Goal: Information Seeking & Learning: Learn about a topic

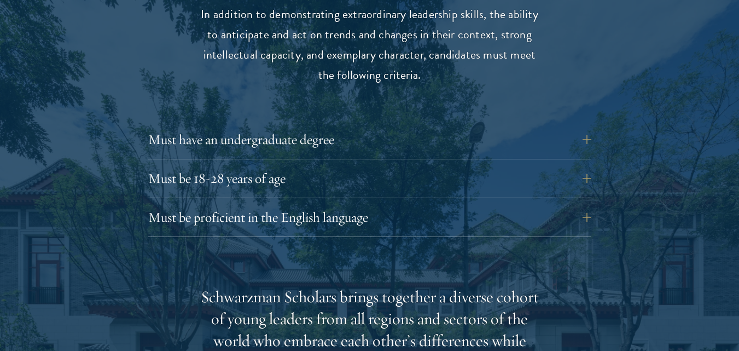
scroll to position [1532, 0]
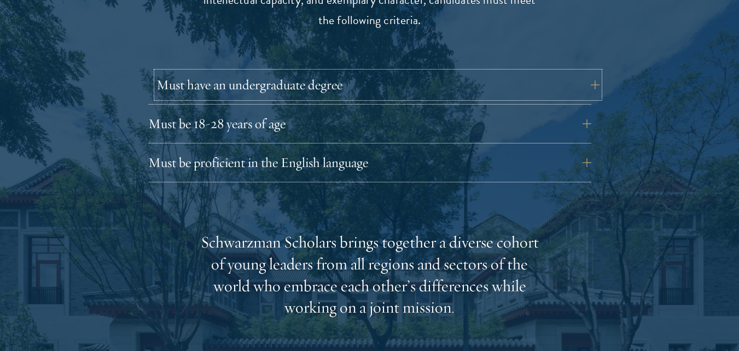
click at [590, 72] on button "Must have an undergraduate degree" at bounding box center [377, 85] width 443 height 26
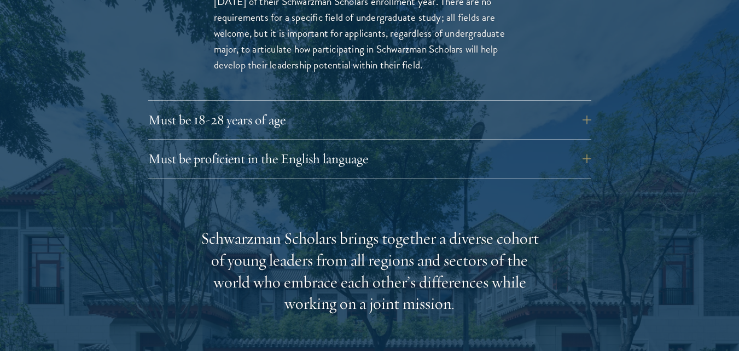
scroll to position [1696, 0]
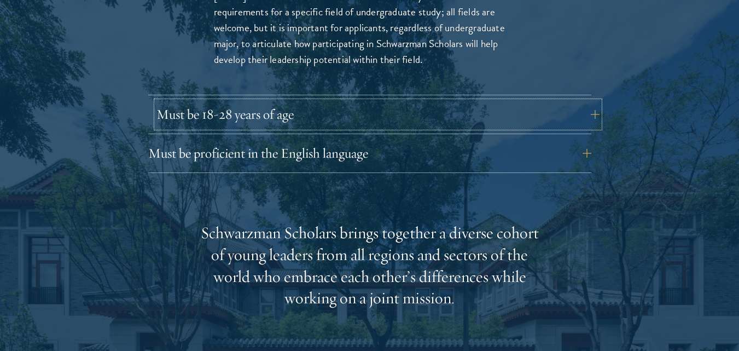
click at [590, 101] on button "Must be 18-28 years of age" at bounding box center [377, 114] width 443 height 26
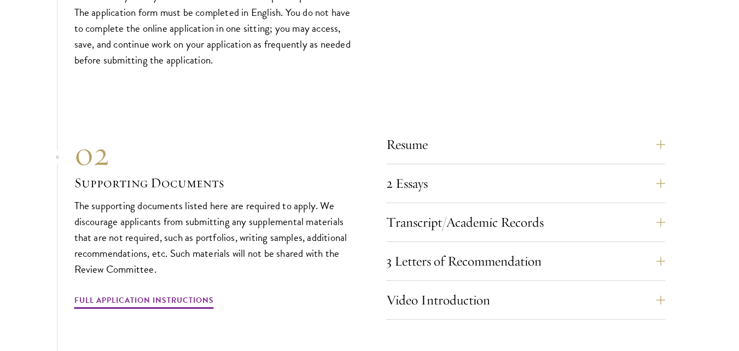
scroll to position [3446, 0]
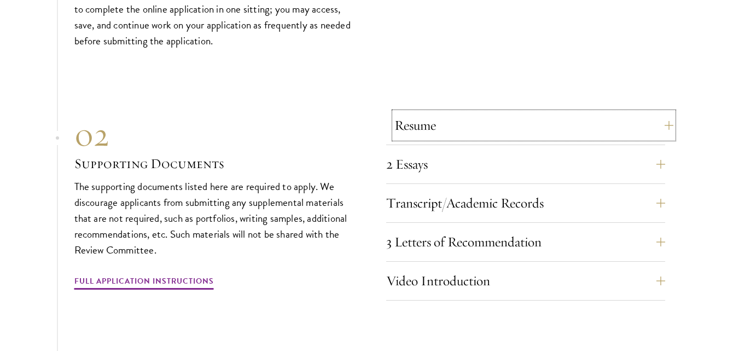
click at [664, 112] on button "Resume" at bounding box center [533, 125] width 279 height 26
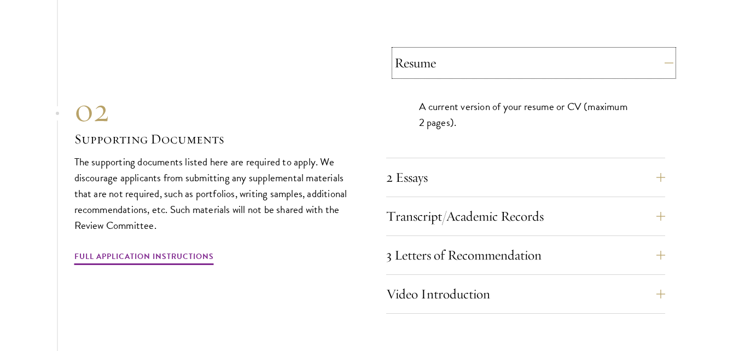
scroll to position [3464, 0]
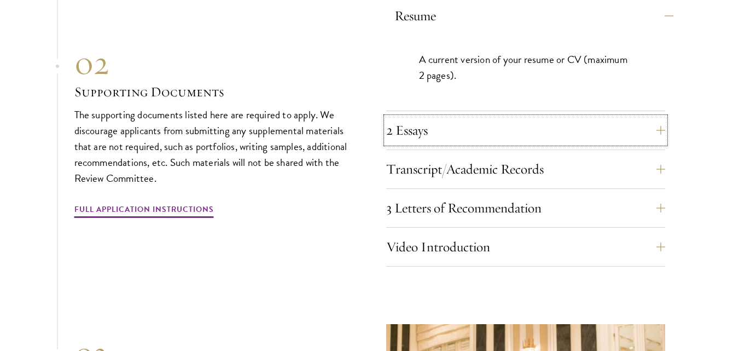
click at [664, 117] on button "2 Essays" at bounding box center [525, 130] width 279 height 26
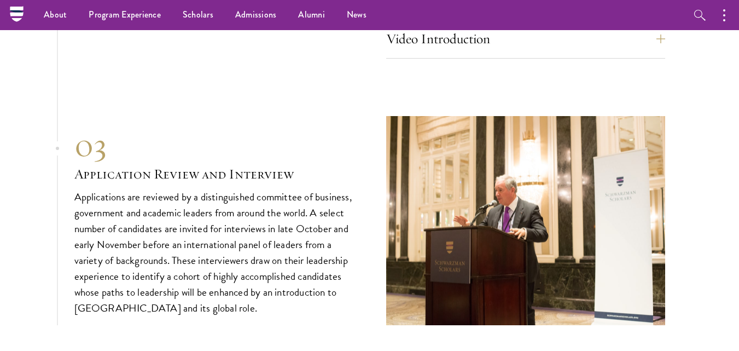
scroll to position [3574, 0]
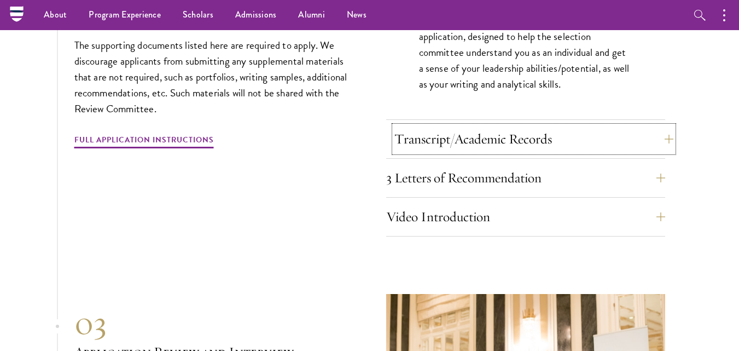
click at [656, 126] on button "Transcript/Academic Records" at bounding box center [533, 139] width 279 height 26
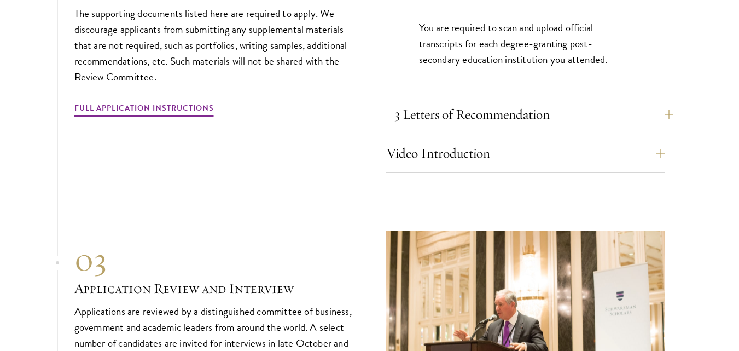
click at [656, 101] on button "3 Letters of Recommendation" at bounding box center [533, 114] width 279 height 26
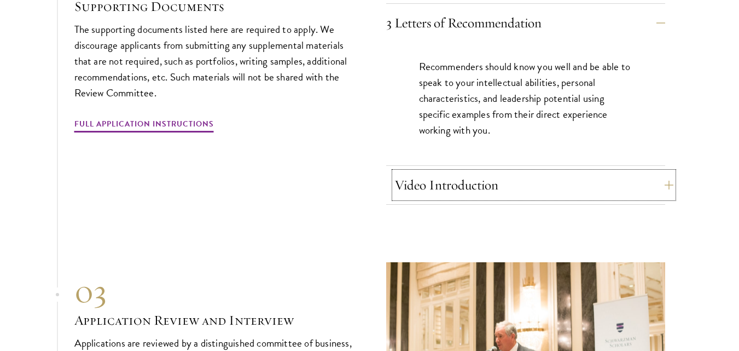
click at [656, 172] on button "Video Introduction" at bounding box center [533, 185] width 279 height 26
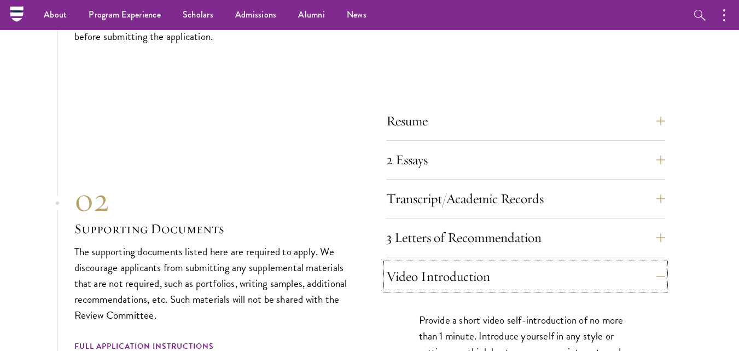
scroll to position [3355, 0]
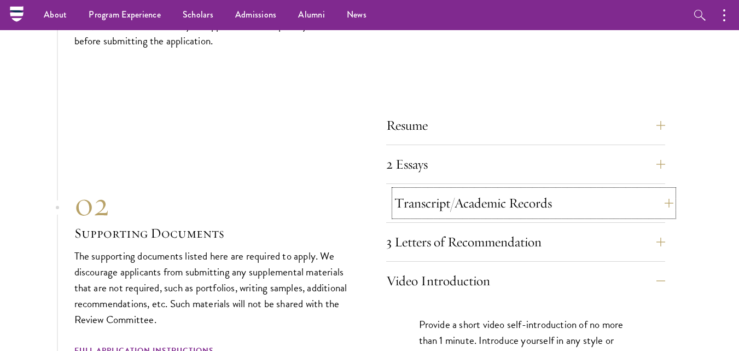
click at [653, 190] on button "Transcript/Academic Records" at bounding box center [533, 203] width 279 height 26
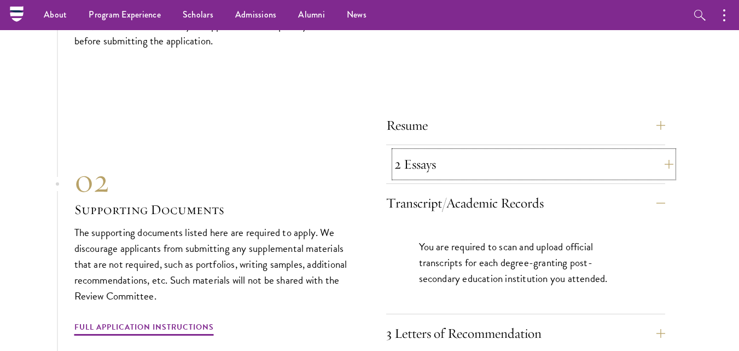
click at [662, 151] on button "2 Essays" at bounding box center [533, 164] width 279 height 26
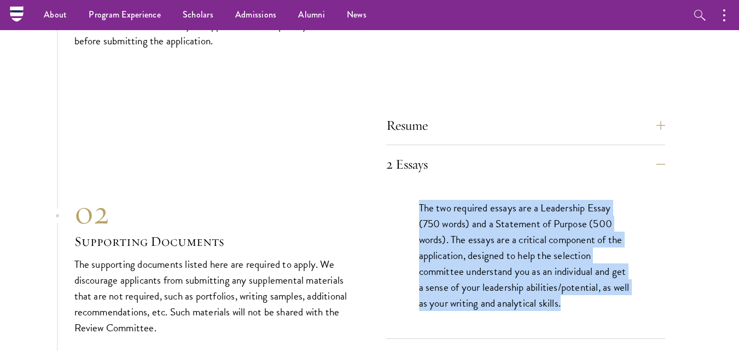
drag, startPoint x: 420, startPoint y: 187, endPoint x: 523, endPoint y: 239, distance: 116.0
click at [605, 288] on p "The two required essays are a Leadership Essay (750 words) and a Statement of P…" at bounding box center [525, 255] width 213 height 111
copy p "The two required essays are a Leadership Essay (750 words) and a Statement of P…"
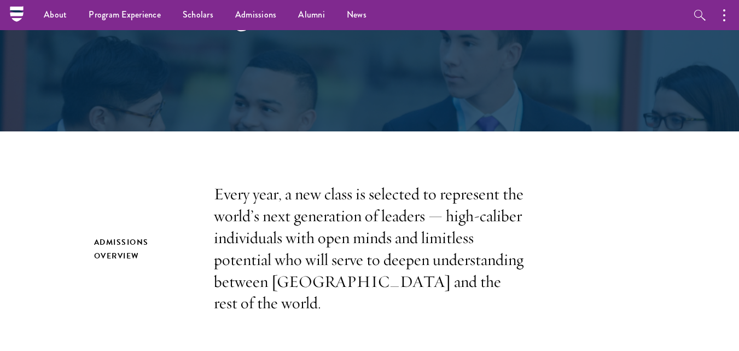
scroll to position [18, 0]
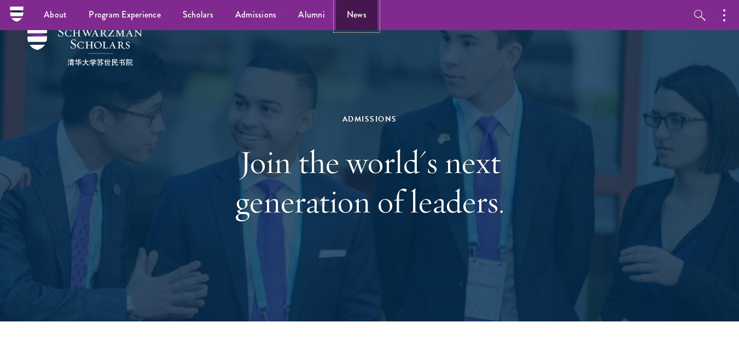
click at [369, 13] on link "News" at bounding box center [357, 15] width 42 height 30
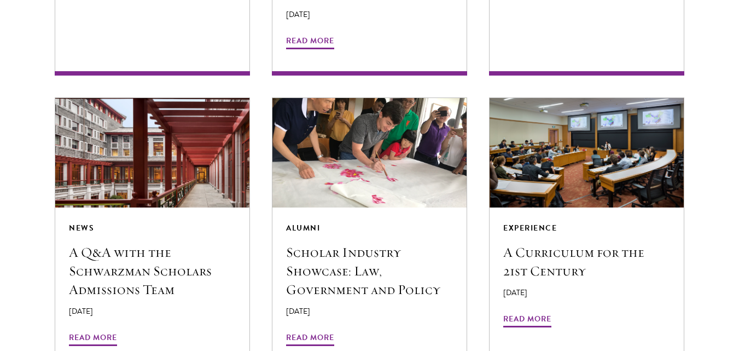
scroll to position [2079, 0]
